Goal: Information Seeking & Learning: Learn about a topic

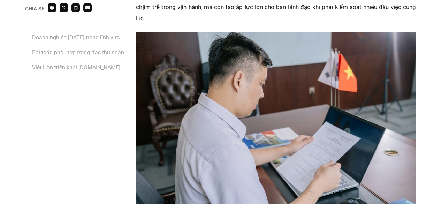
scroll to position [1220, 0]
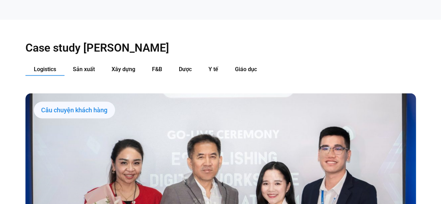
scroll to position [624, 0]
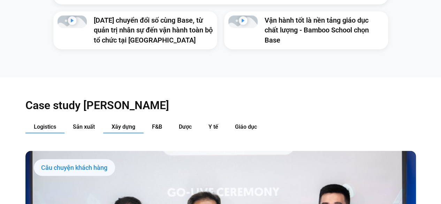
click at [122, 123] on span "Xây dựng" at bounding box center [124, 126] width 24 height 7
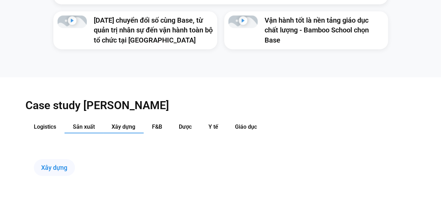
click at [87, 123] on span "Sản xuất" at bounding box center [84, 126] width 22 height 7
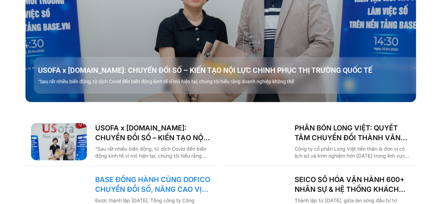
scroll to position [868, 0]
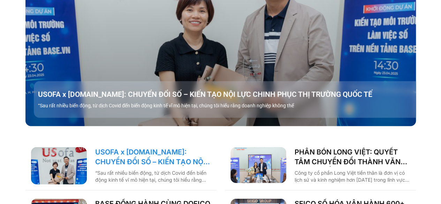
click at [139, 147] on link "USOFA x [DOMAIN_NAME]: CHUYỂN ĐỔI SỐ – KIẾN TẠO NỘI LỰC CHINH PHỤC THỊ TRƯỜNG Q…" at bounding box center [153, 157] width 116 height 20
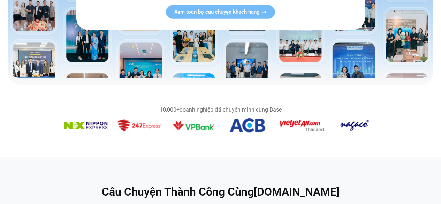
scroll to position [244, 0]
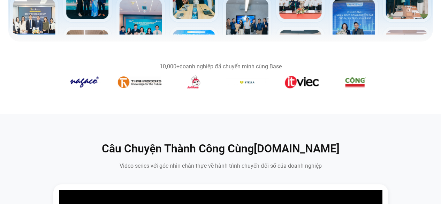
scroll to position [244, 0]
